Goal: Use online tool/utility

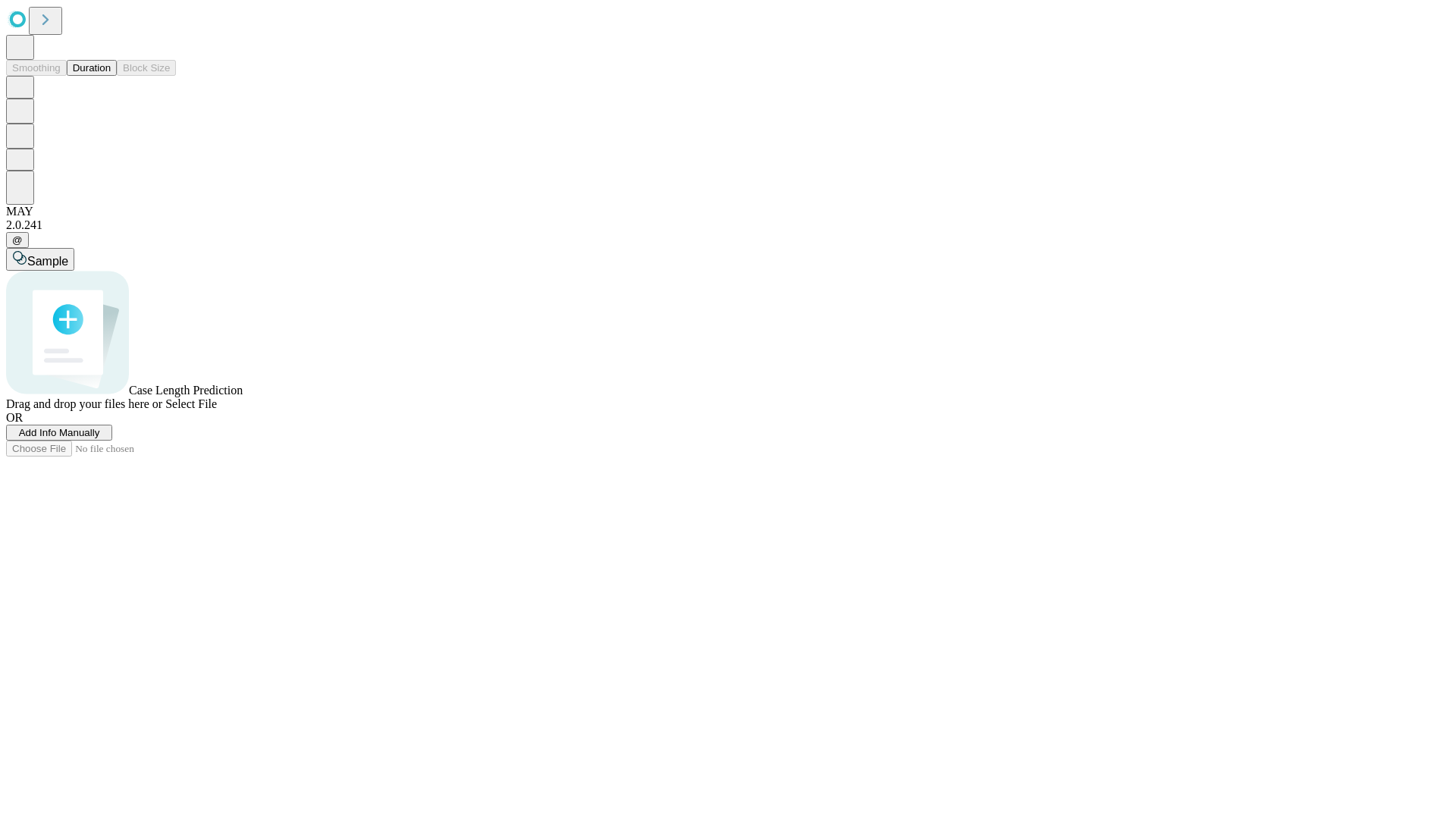
click at [111, 75] on button "Duration" at bounding box center [91, 68] width 50 height 16
click at [68, 255] on span "Sample" at bounding box center [47, 261] width 41 height 13
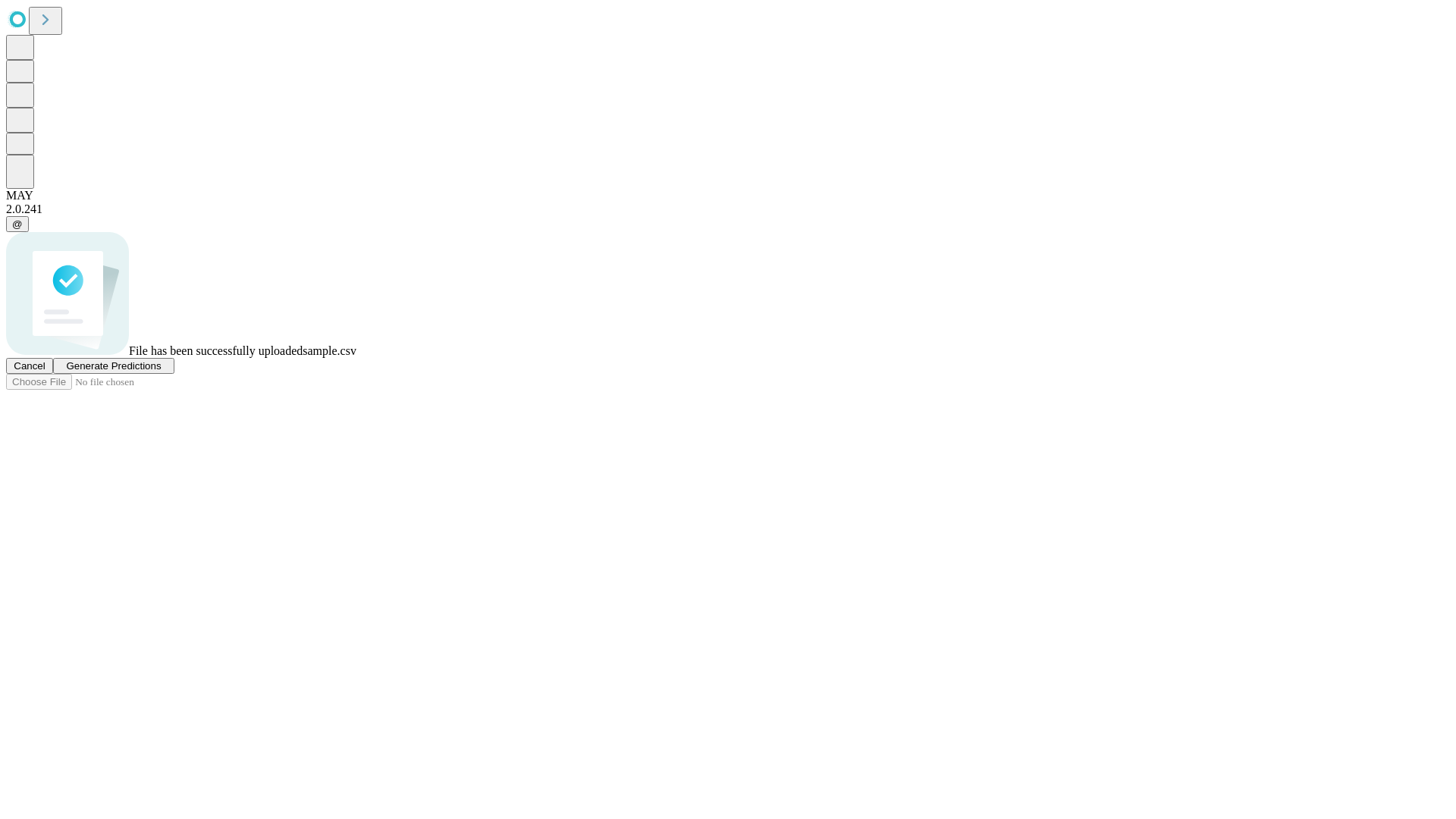
click at [161, 371] on span "Generate Predictions" at bounding box center [113, 365] width 95 height 11
